Goal: Check status: Check status

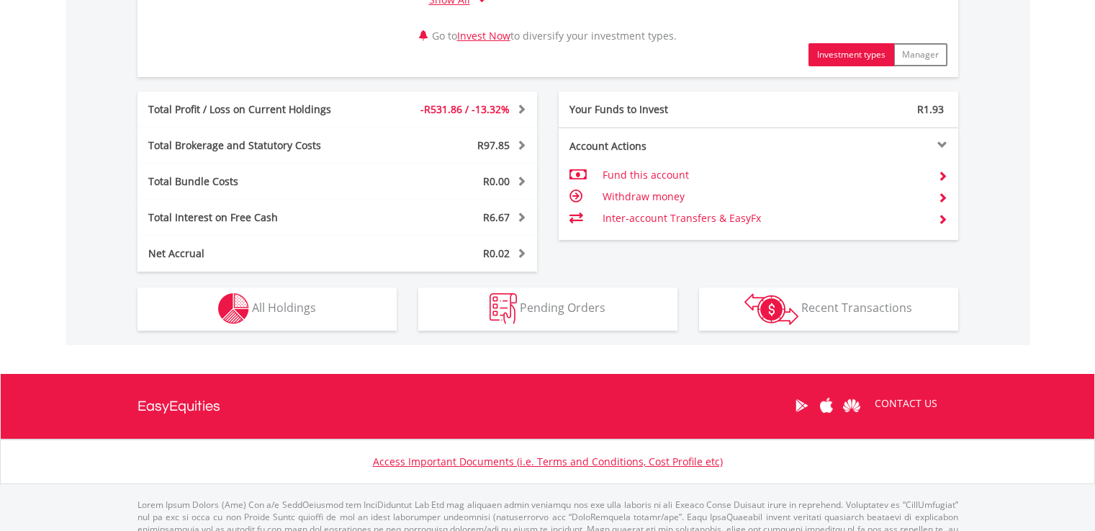
scroll to position [803, 0]
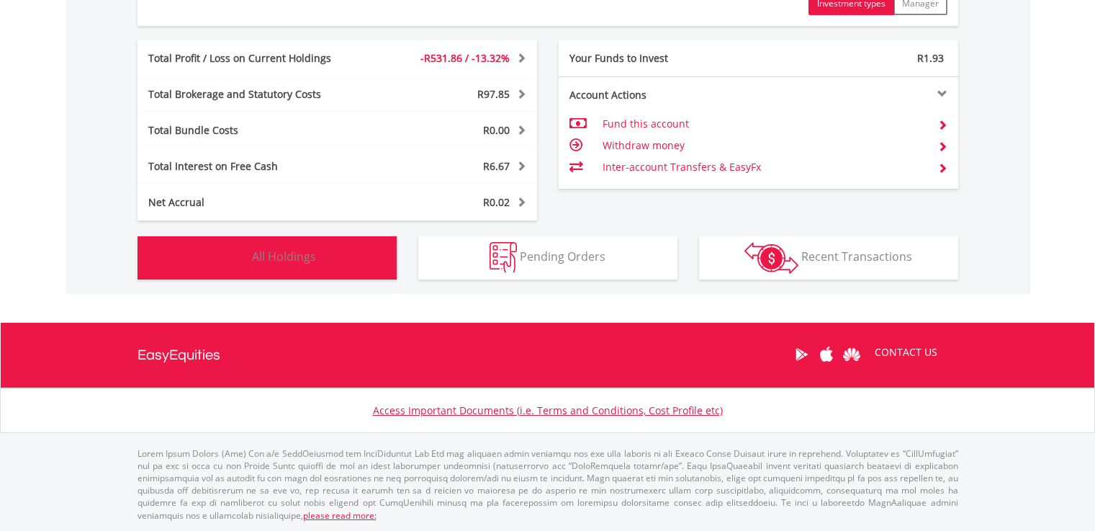
click at [323, 259] on button "Holdings All Holdings" at bounding box center [267, 257] width 259 height 43
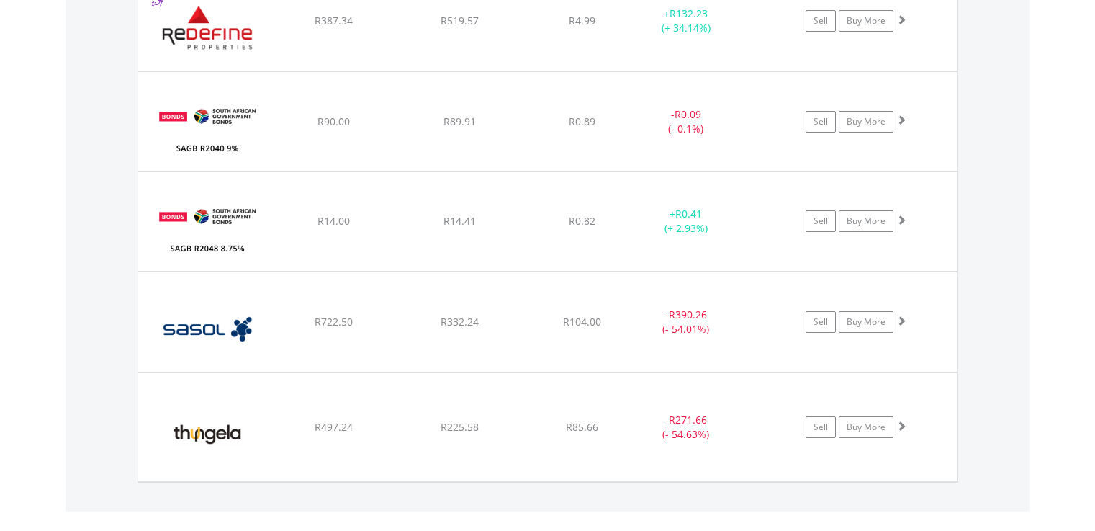
scroll to position [1989, 0]
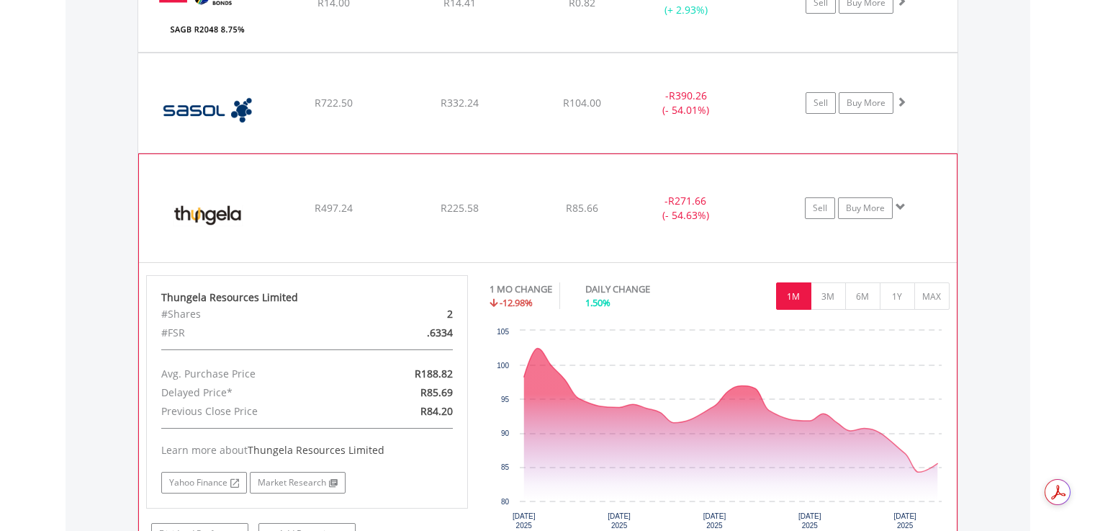
scroll to position [2205, 0]
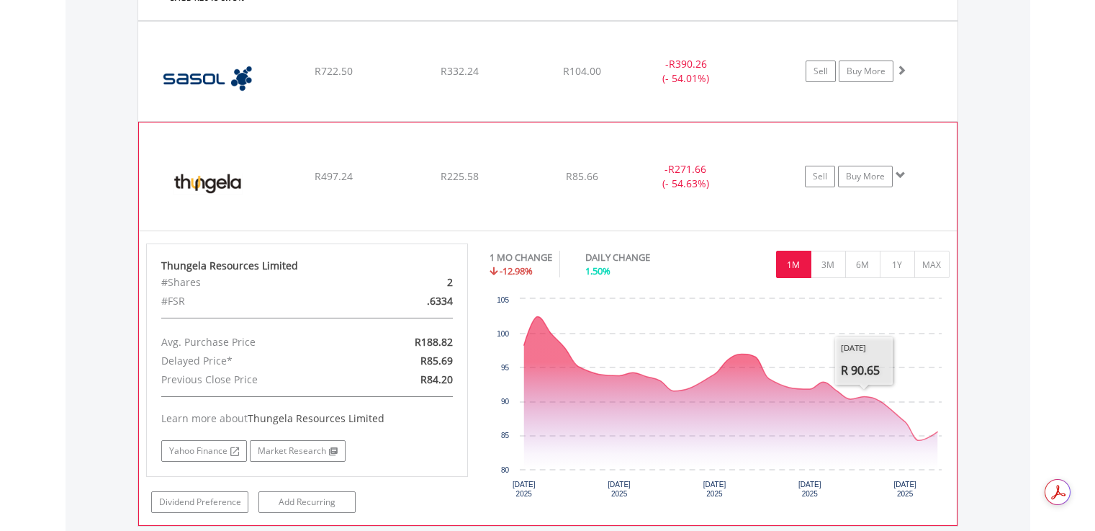
click at [952, 266] on div "No chart available. 1 MO CHANGE -12.98% DAILY CHANGE 1.50% 1M 3M 6M 1Y MAX Char…" at bounding box center [720, 375] width 482 height 264
click at [941, 264] on button "MAX" at bounding box center [931, 264] width 35 height 27
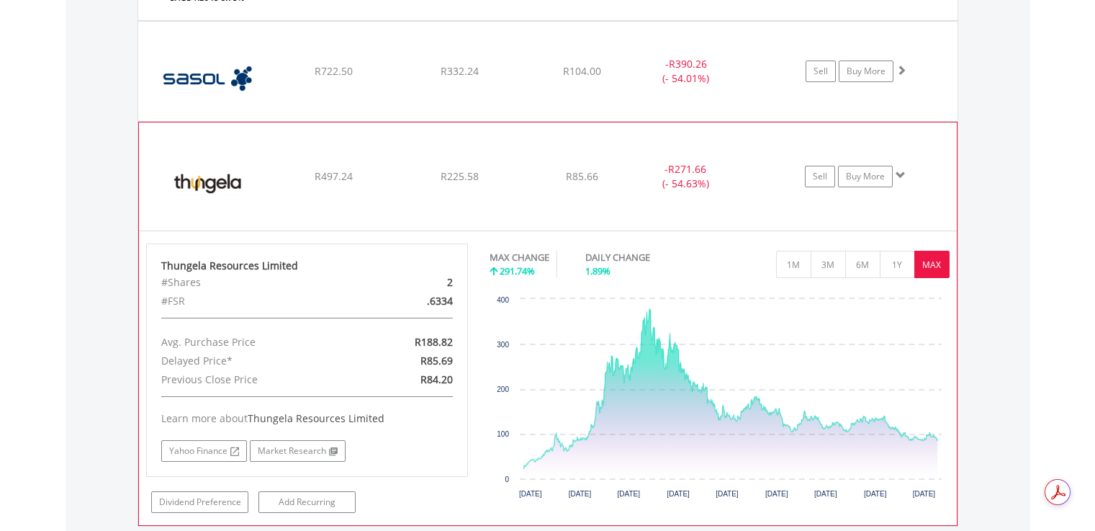
click at [903, 170] on span at bounding box center [901, 175] width 10 height 10
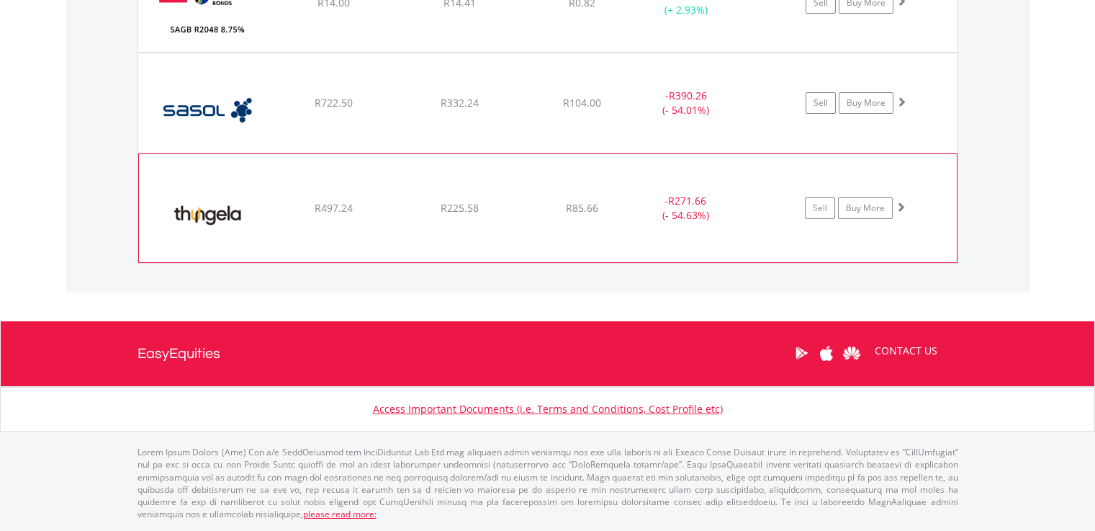
scroll to position [2172, 0]
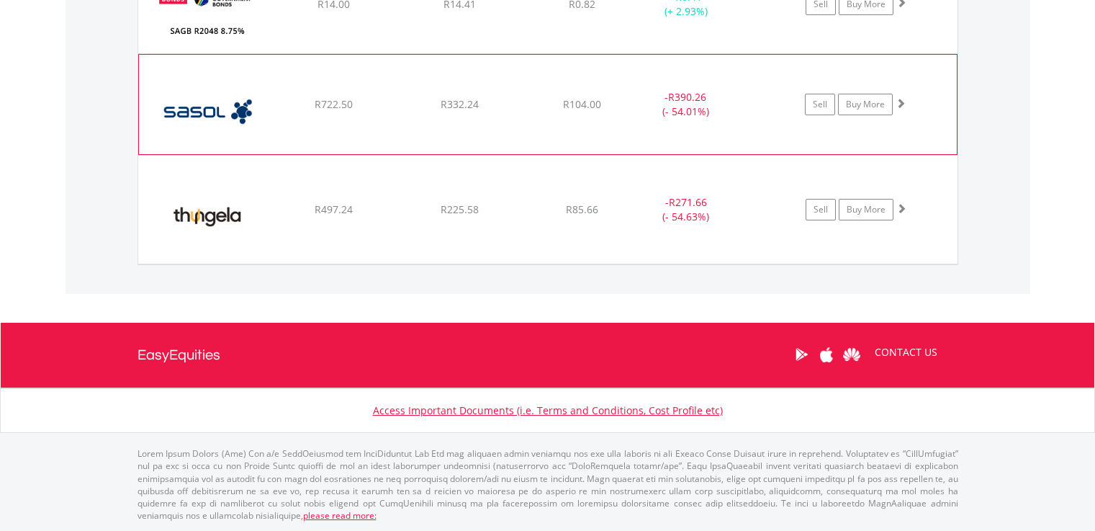
click at [901, 104] on span at bounding box center [901, 103] width 10 height 10
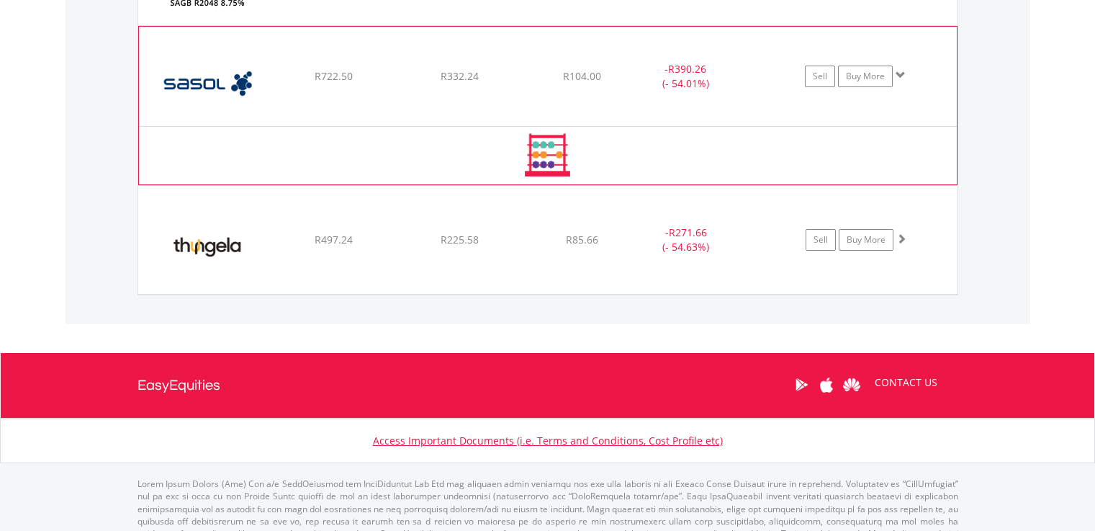
scroll to position [2205, 0]
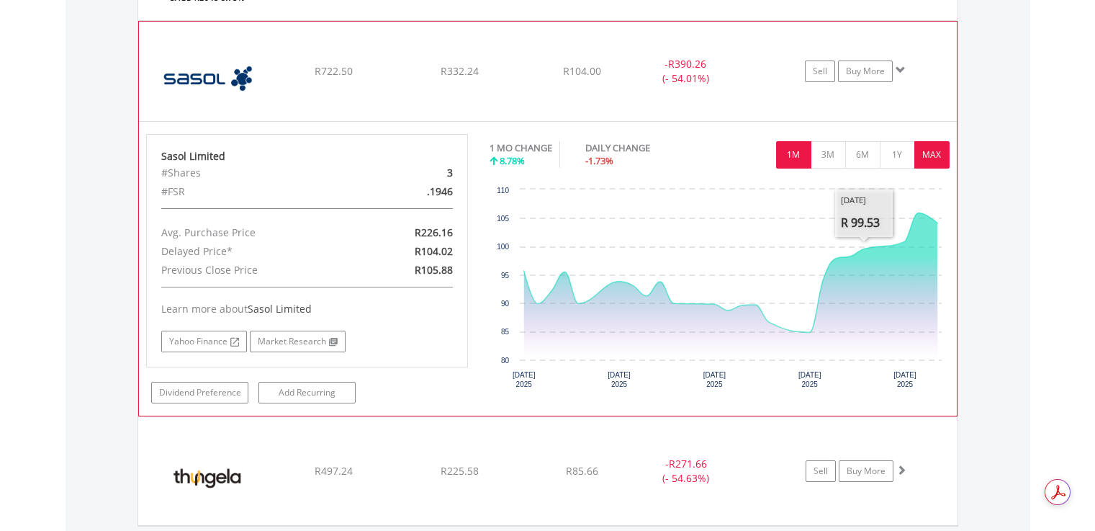
click at [922, 153] on button "MAX" at bounding box center [931, 154] width 35 height 27
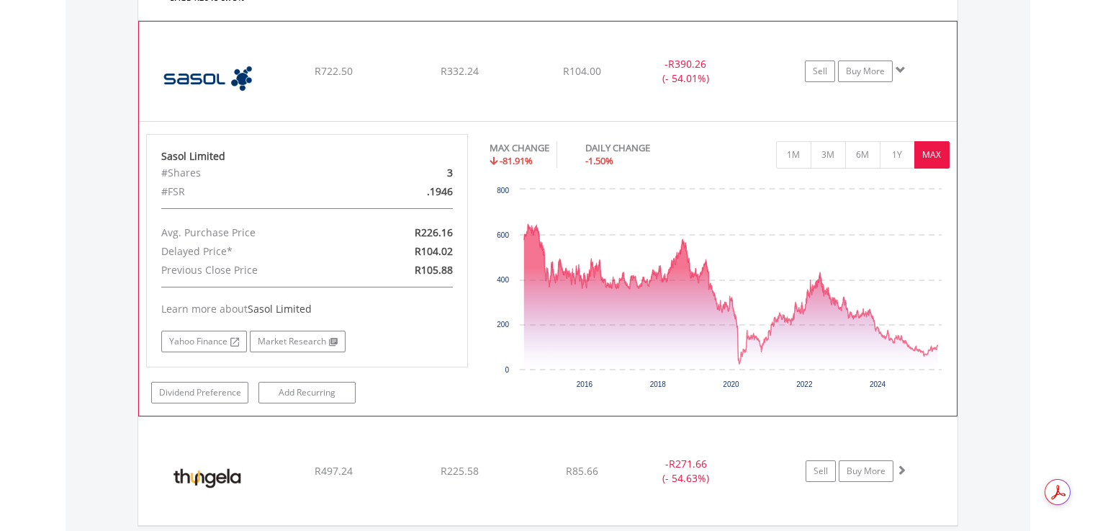
click at [937, 151] on button "MAX" at bounding box center [931, 154] width 35 height 27
click at [903, 67] on span at bounding box center [901, 70] width 10 height 10
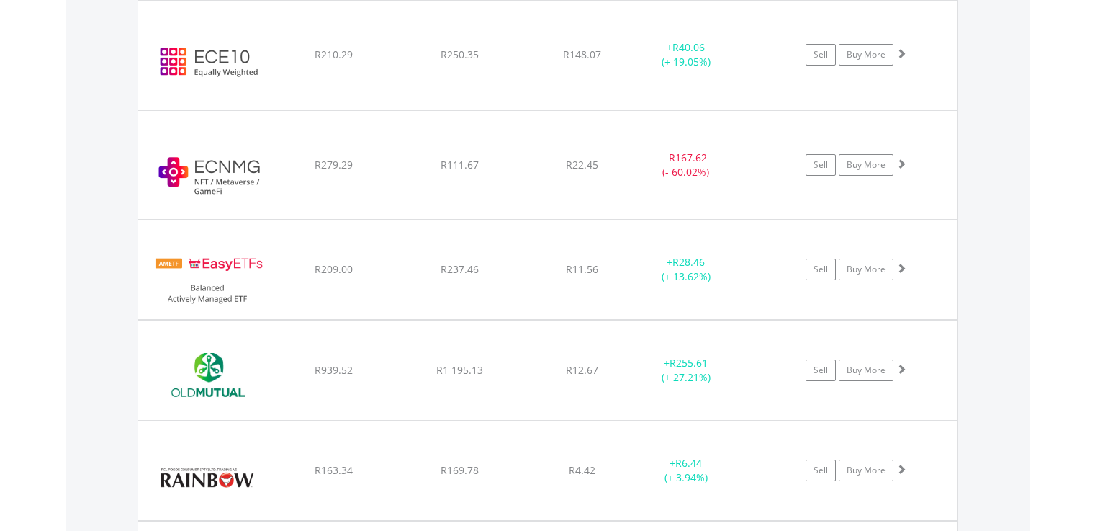
scroll to position [1380, 0]
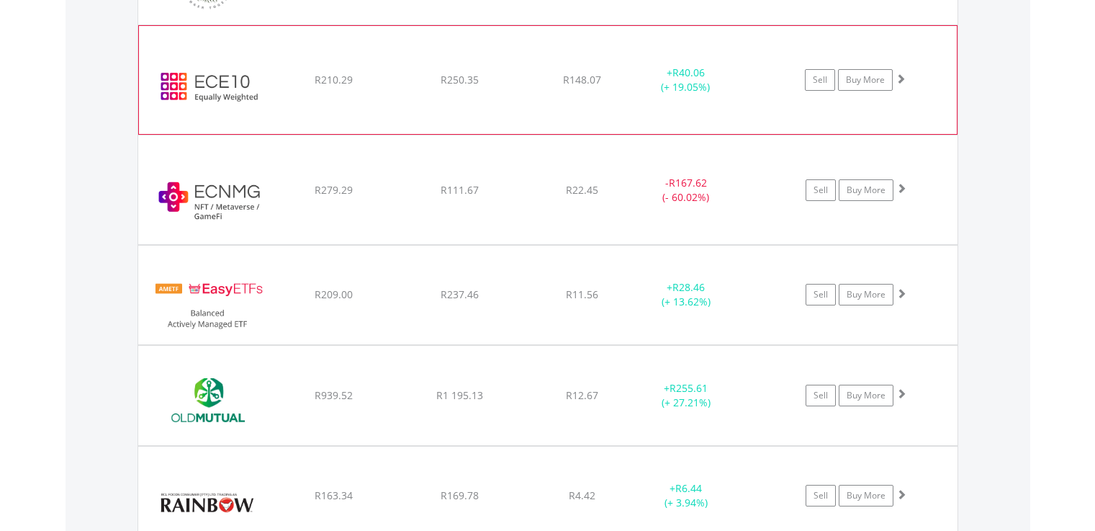
click at [903, 77] on span at bounding box center [901, 78] width 10 height 10
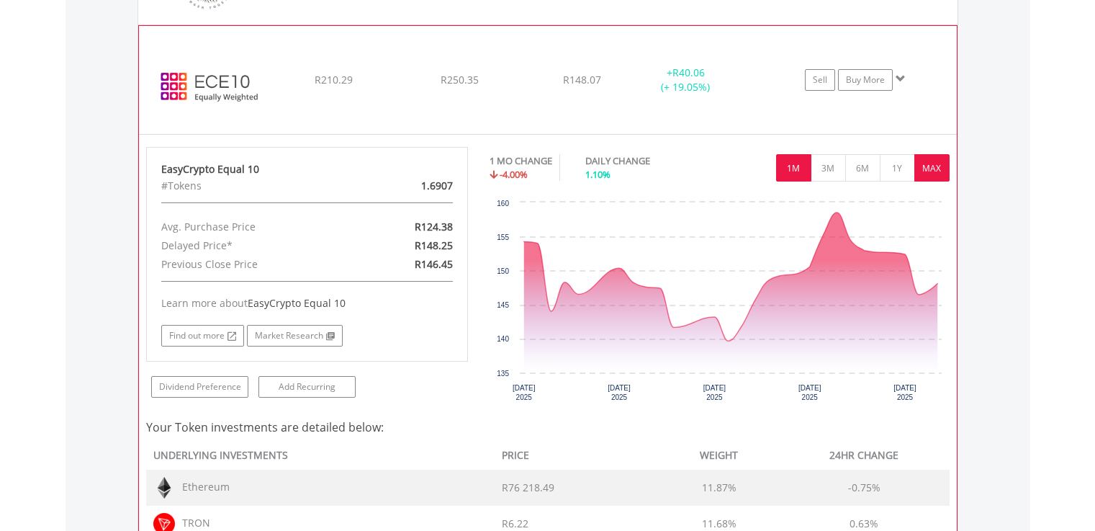
click at [928, 171] on button "MAX" at bounding box center [931, 167] width 35 height 27
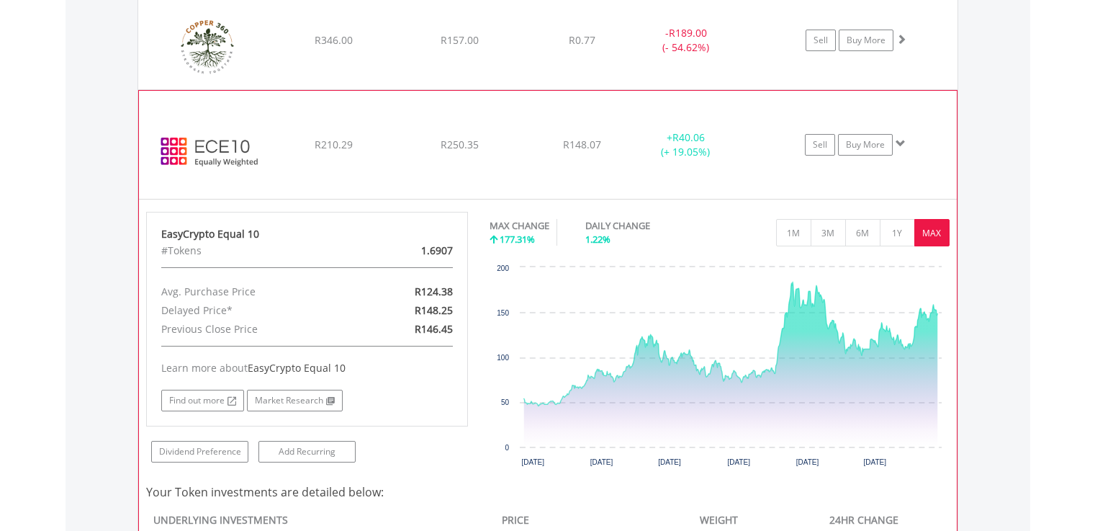
scroll to position [1308, 0]
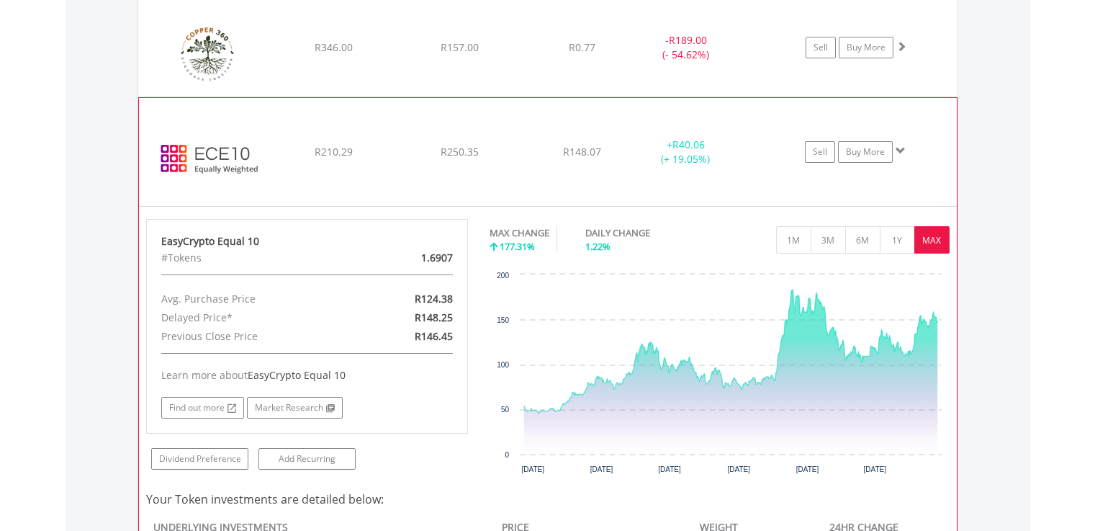
click at [902, 152] on span at bounding box center [901, 150] width 10 height 10
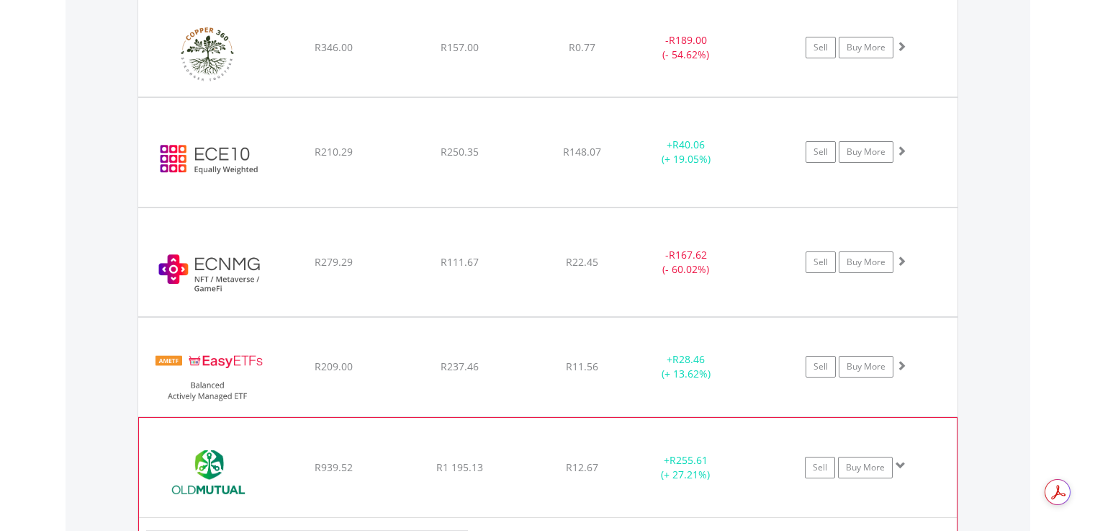
click at [902, 462] on span at bounding box center [901, 465] width 10 height 10
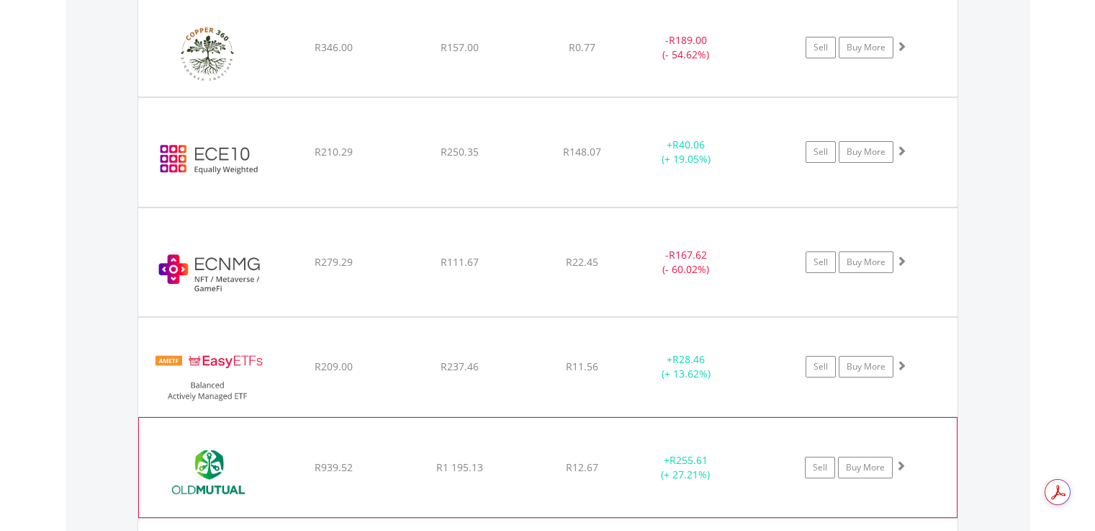
click at [902, 462] on span at bounding box center [901, 465] width 10 height 10
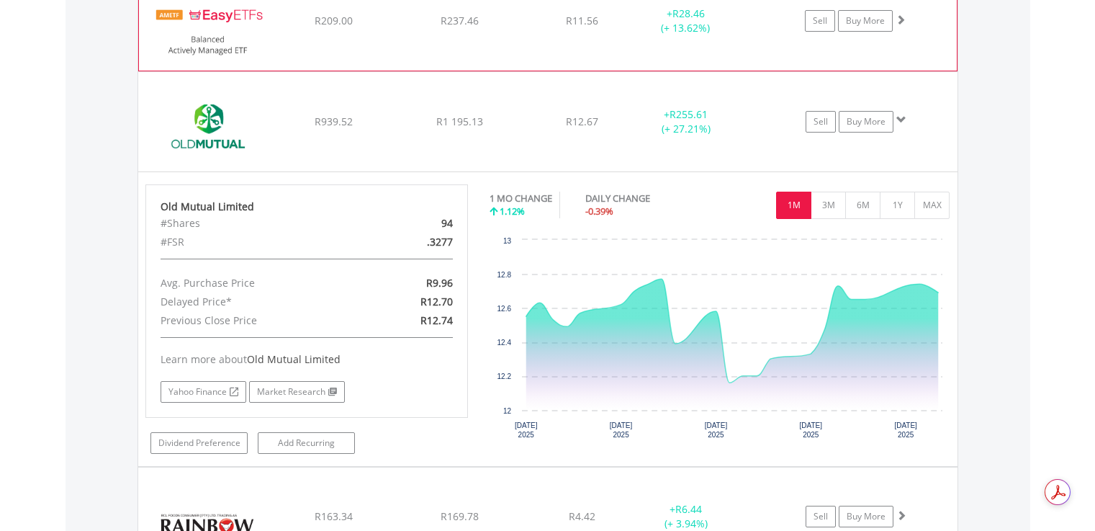
scroll to position [1668, 0]
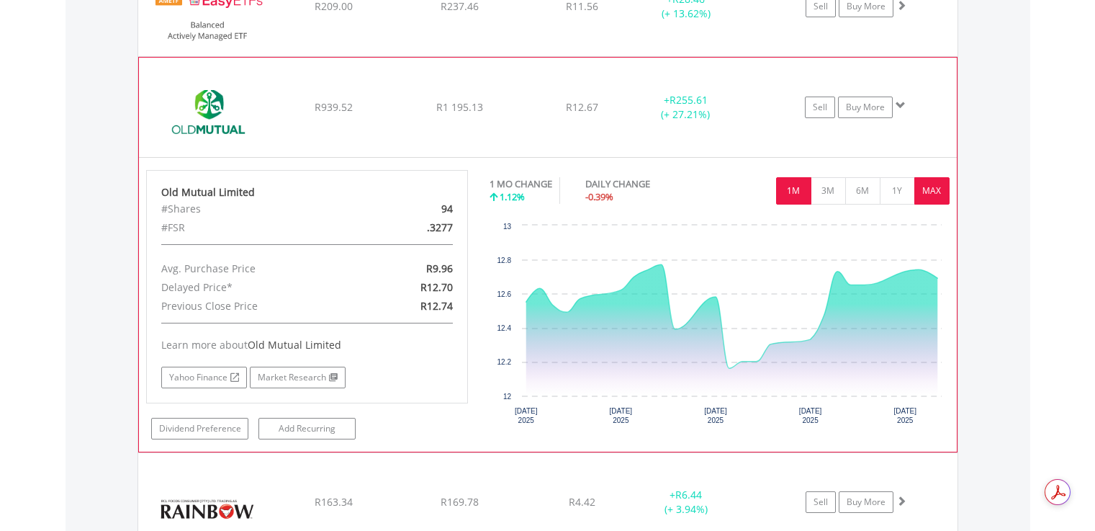
click at [938, 184] on button "MAX" at bounding box center [931, 190] width 35 height 27
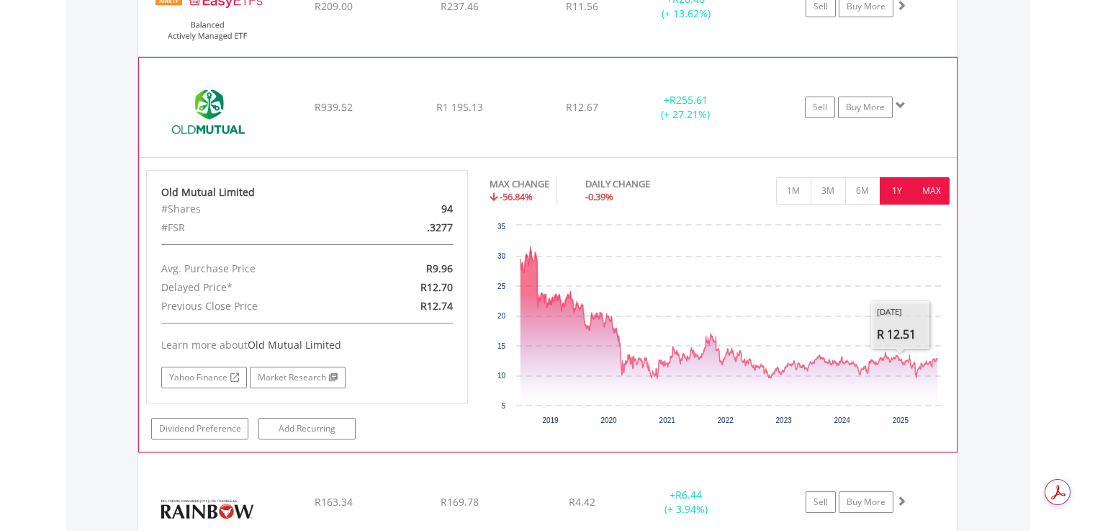
click at [896, 184] on button "1Y" at bounding box center [897, 190] width 35 height 27
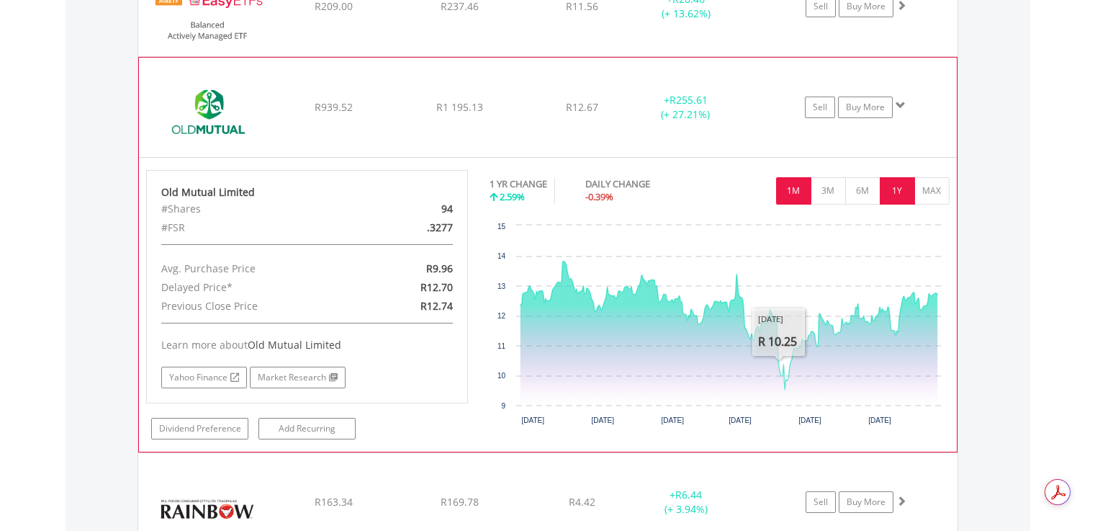
click at [798, 189] on button "1M" at bounding box center [793, 190] width 35 height 27
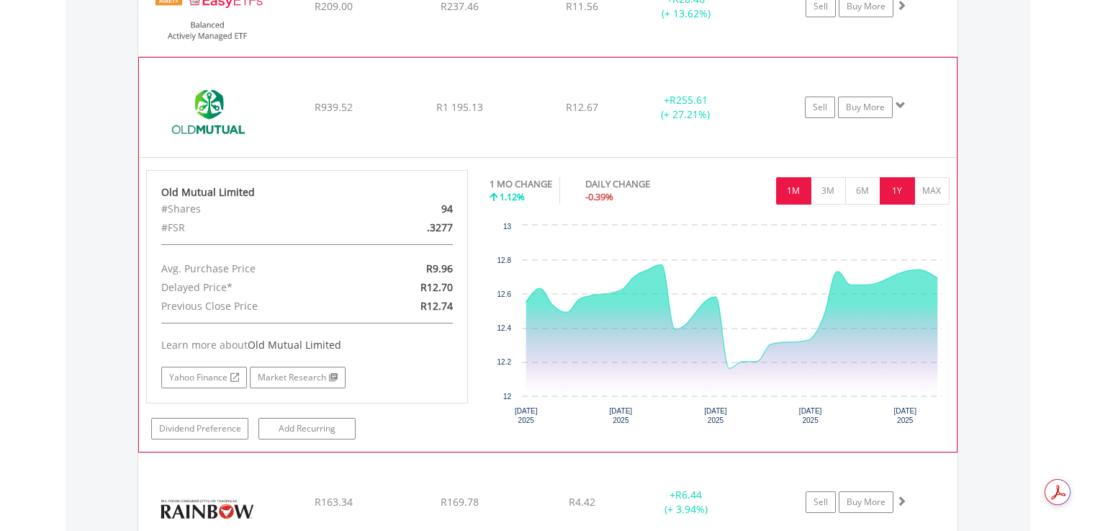
click at [891, 194] on button "1Y" at bounding box center [897, 190] width 35 height 27
